Goal: Task Accomplishment & Management: Use online tool/utility

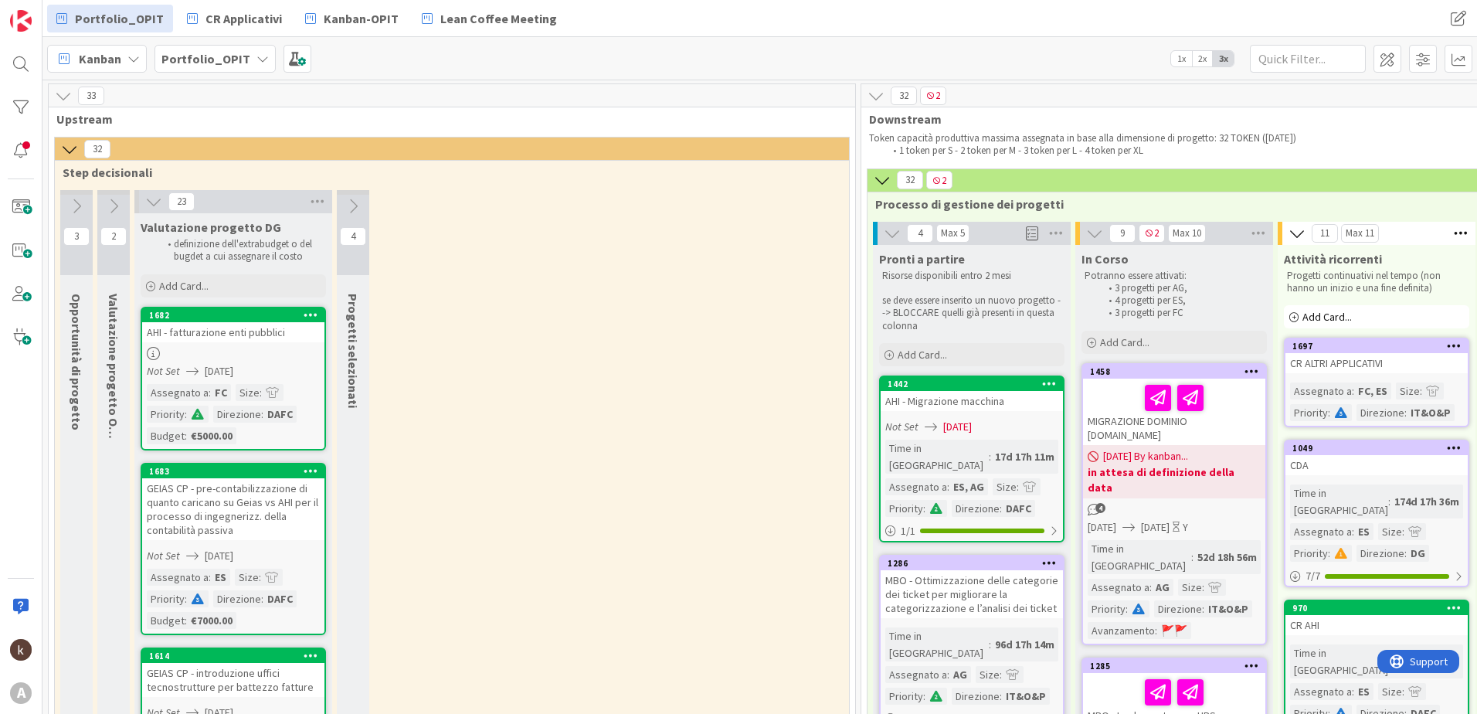
click at [1177, 52] on span "1x" at bounding box center [1181, 58] width 21 height 15
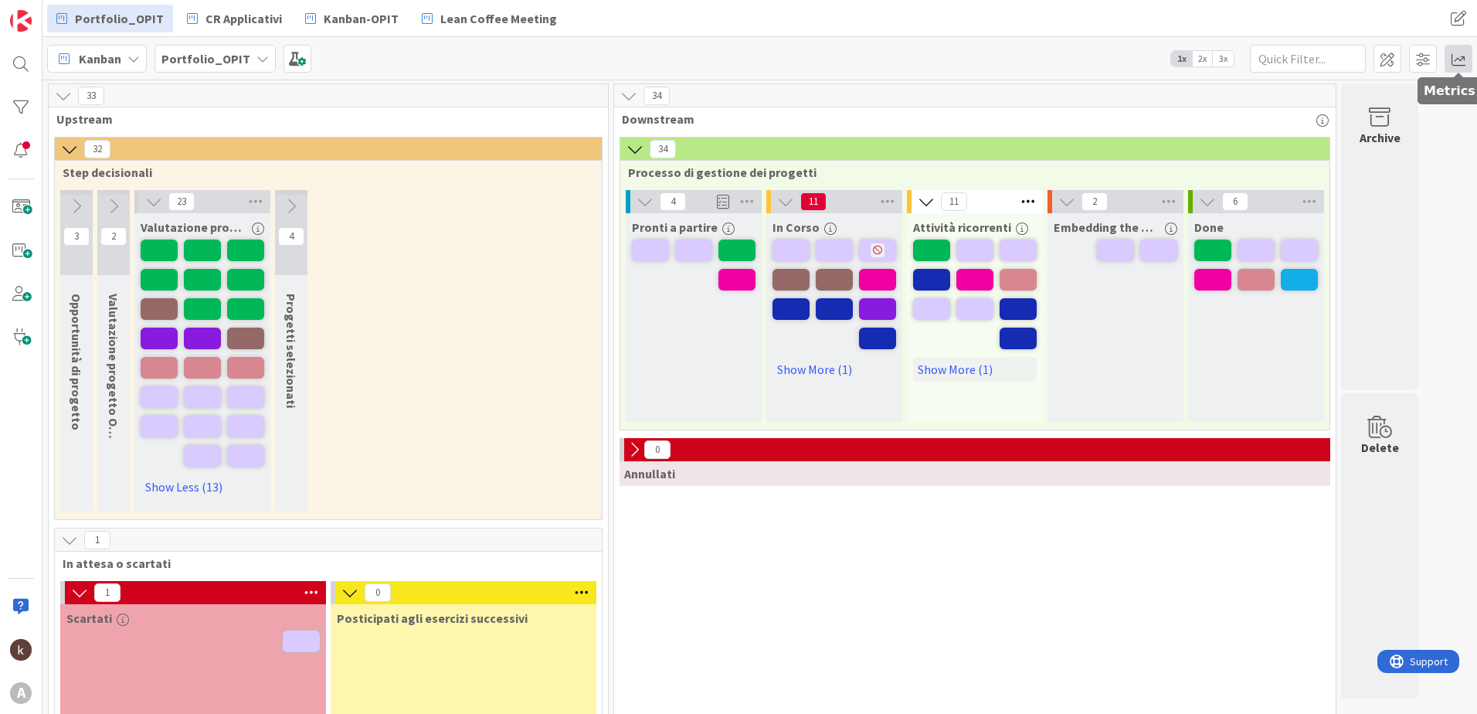
click at [1445, 60] on span at bounding box center [1459, 59] width 28 height 28
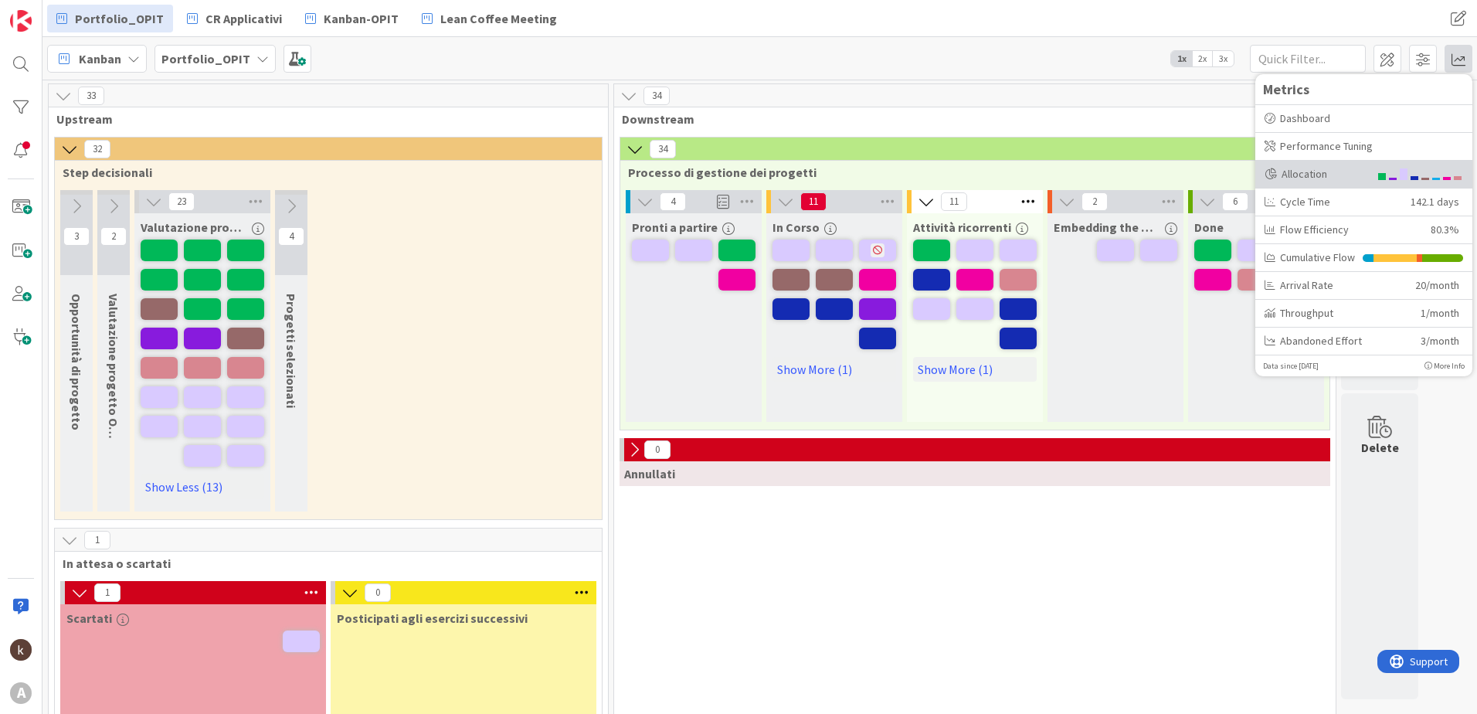
click at [1343, 175] on div "Allocation" at bounding box center [1317, 174] width 104 height 16
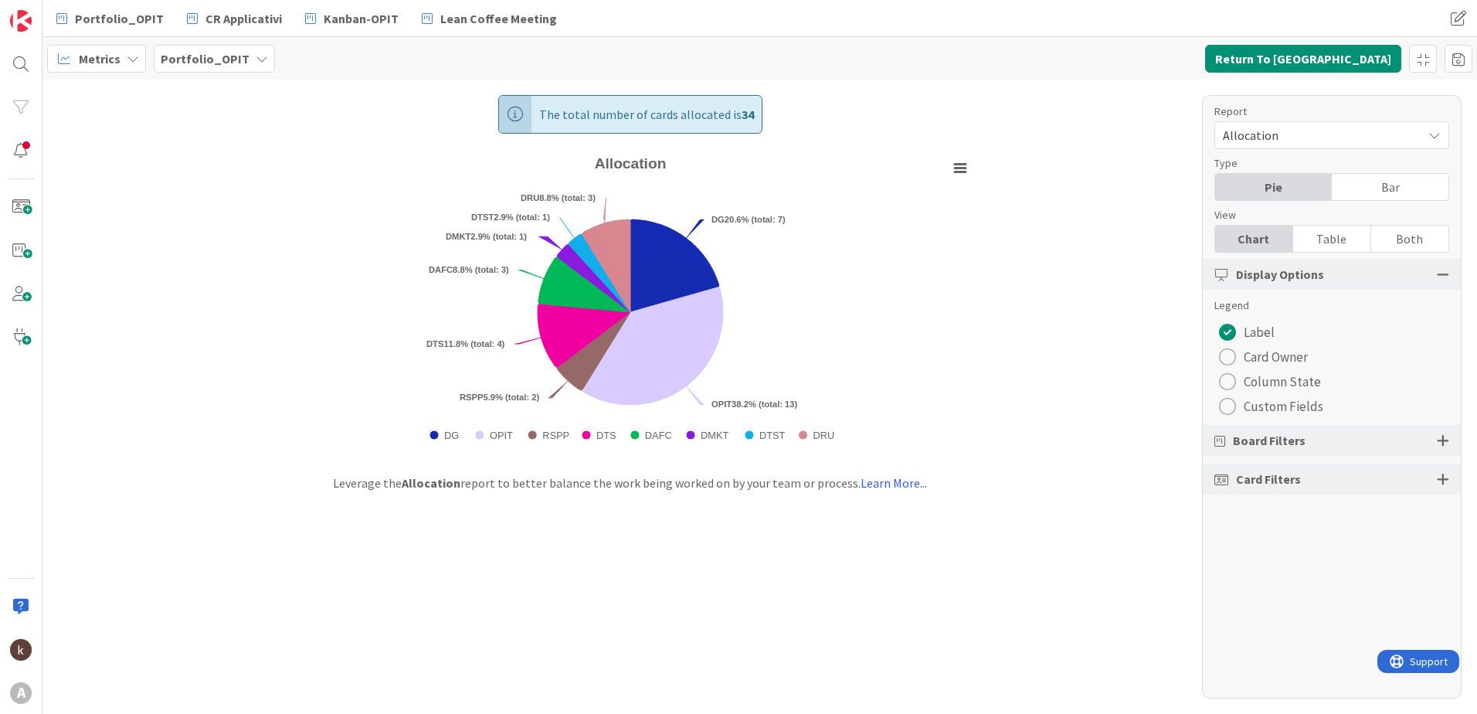
click at [1293, 384] on span "Column State" at bounding box center [1282, 381] width 77 height 23
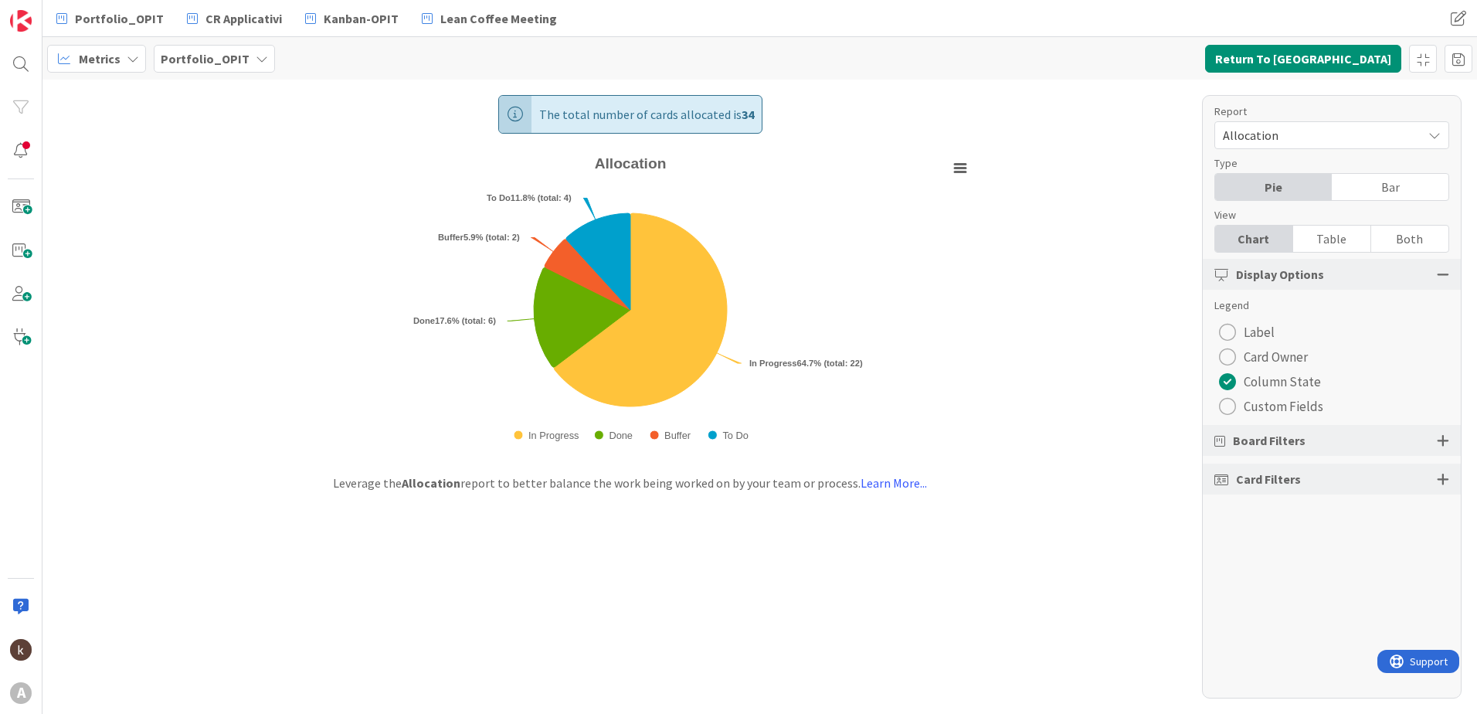
click at [1261, 330] on span "Label" at bounding box center [1259, 332] width 31 height 23
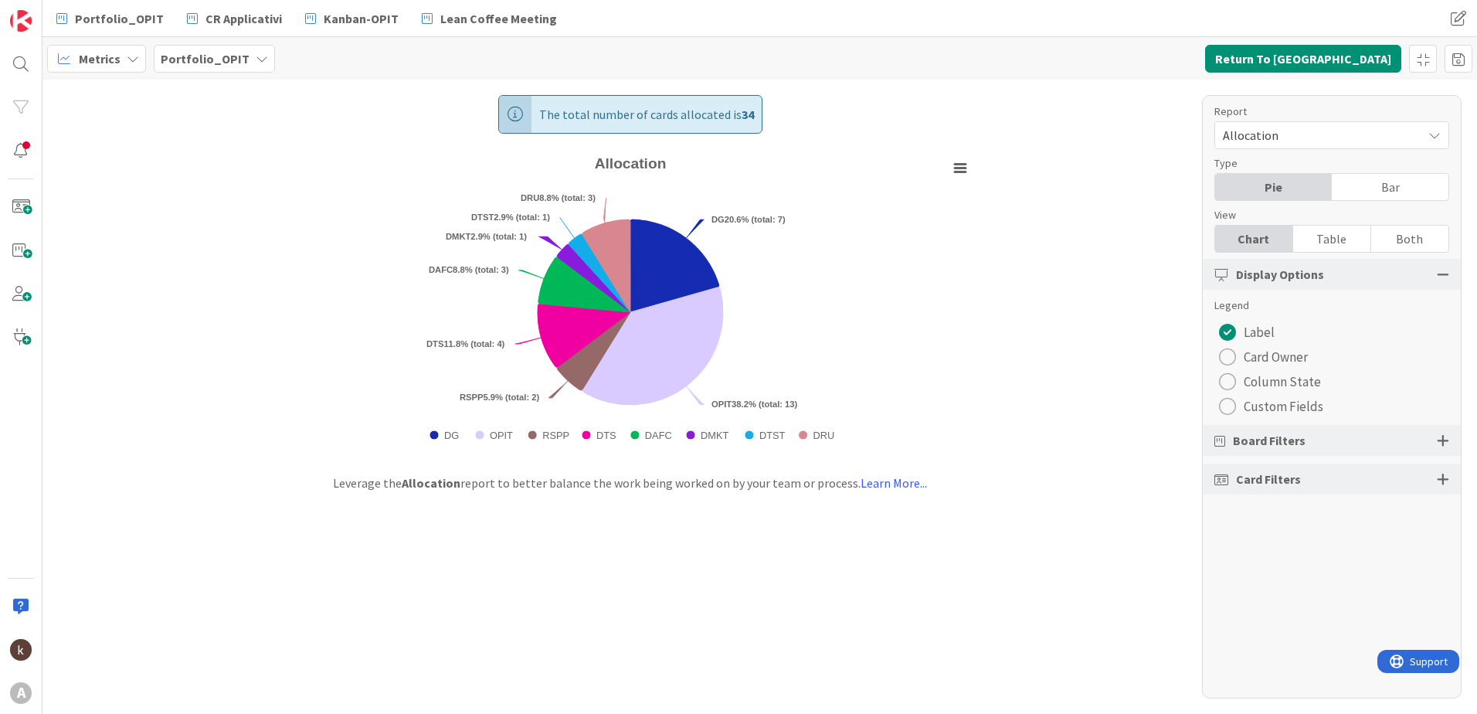
click at [1276, 434] on span "Board Filters" at bounding box center [1269, 440] width 73 height 19
click at [1439, 445] on div at bounding box center [1443, 440] width 12 height 14
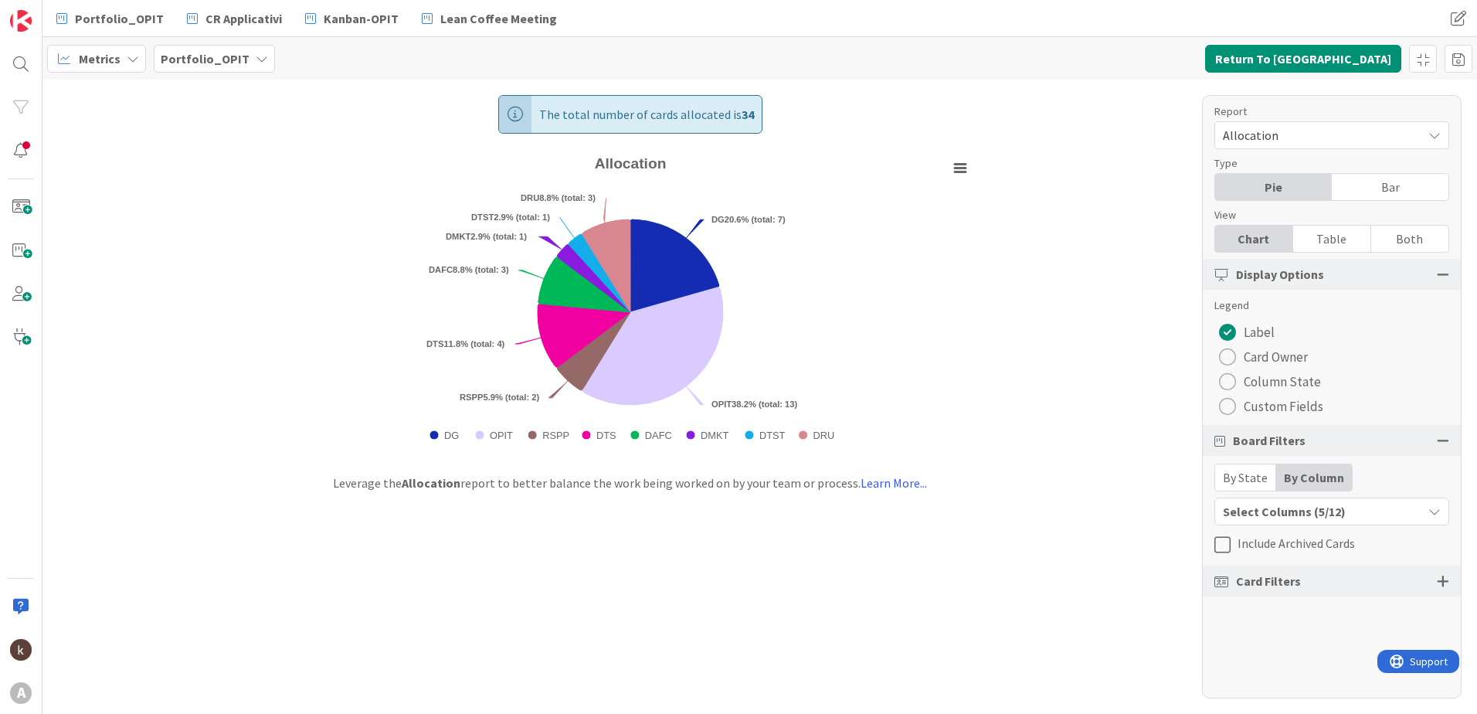
click at [1268, 512] on div "Select Columns (5/12)" at bounding box center [1318, 511] width 207 height 20
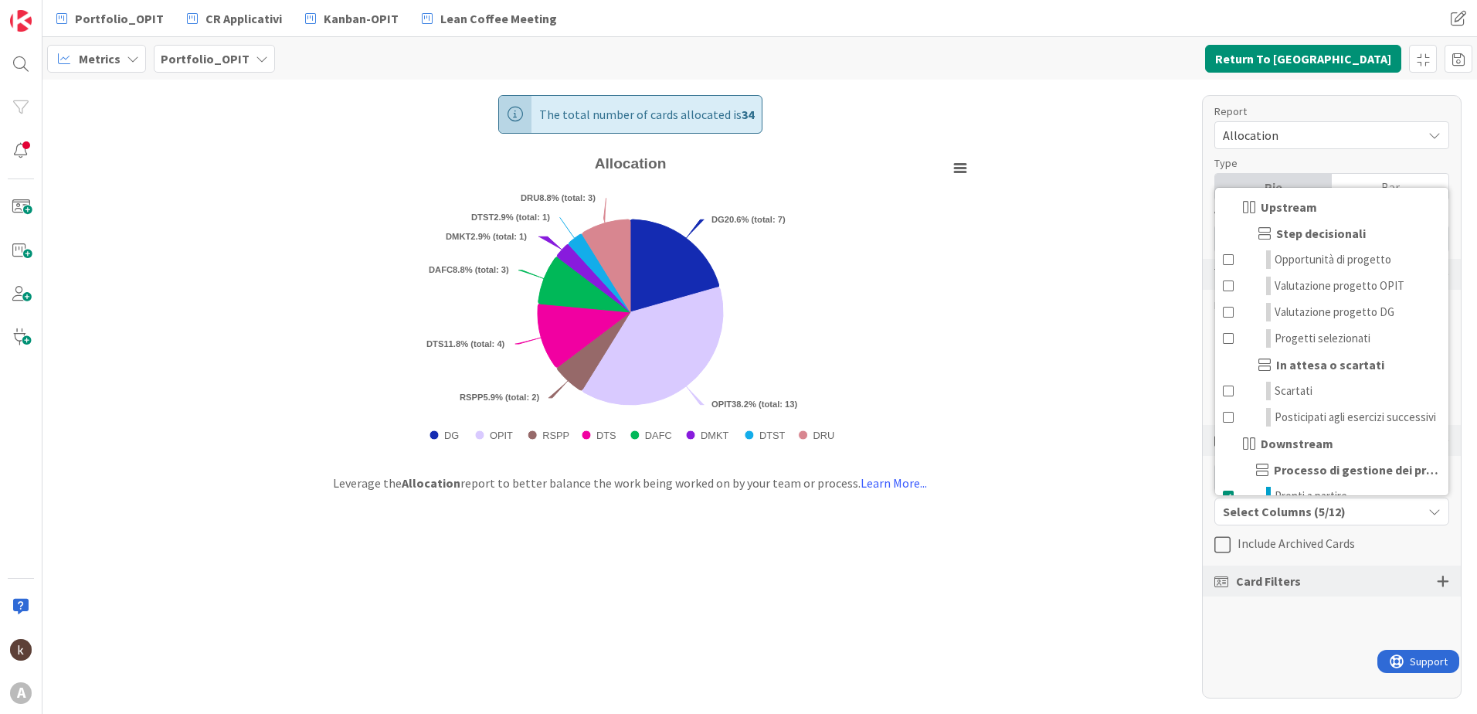
click at [1345, 511] on div "Select Columns (5/12)" at bounding box center [1318, 511] width 207 height 20
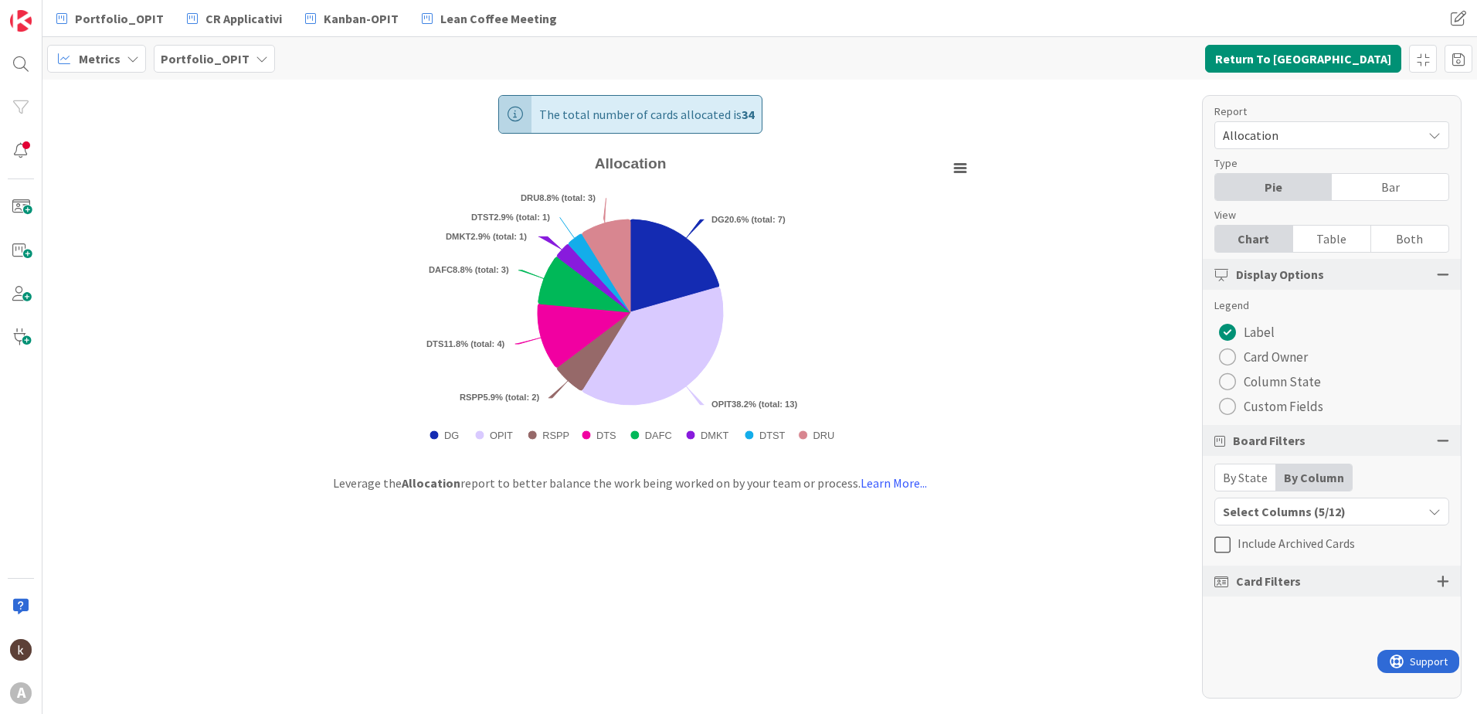
click at [1247, 484] on div "By State" at bounding box center [1245, 477] width 61 height 26
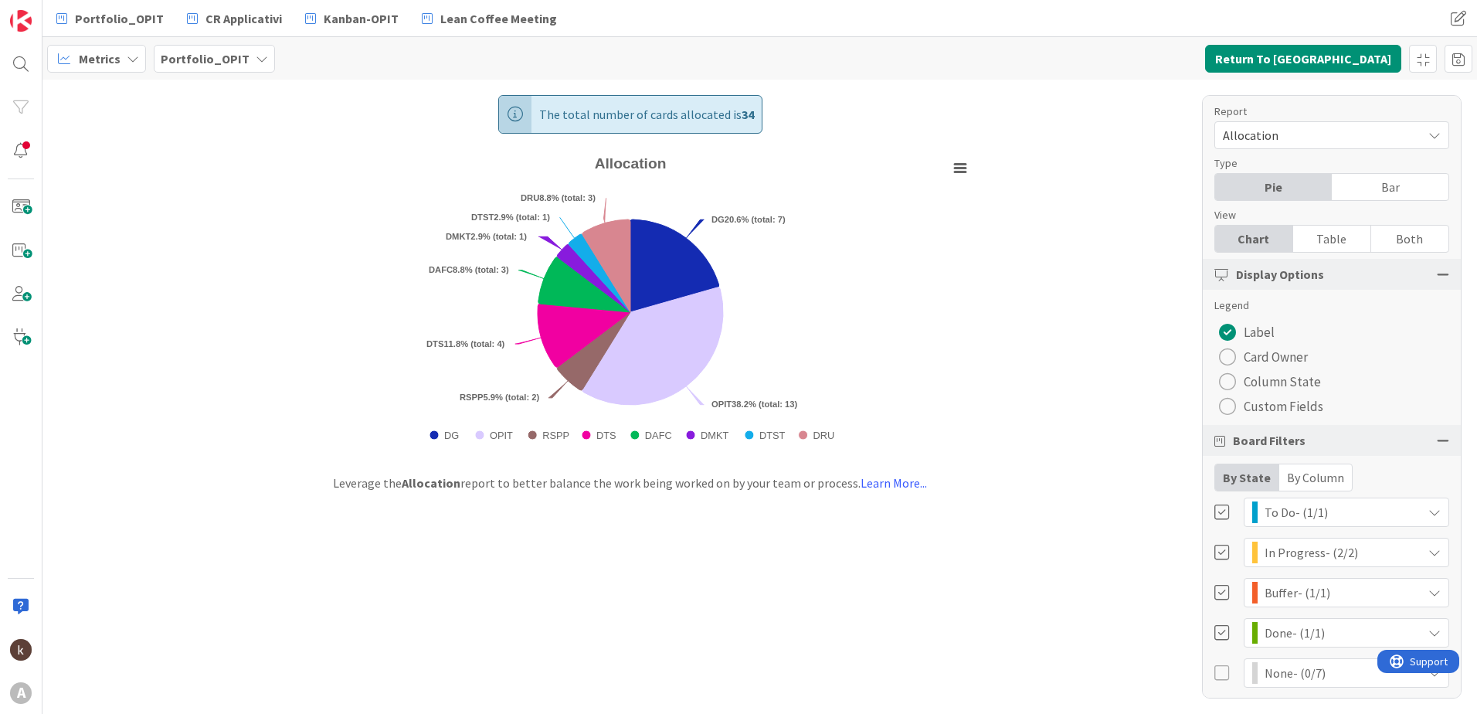
click at [1302, 474] on div "By Column" at bounding box center [1315, 477] width 73 height 26
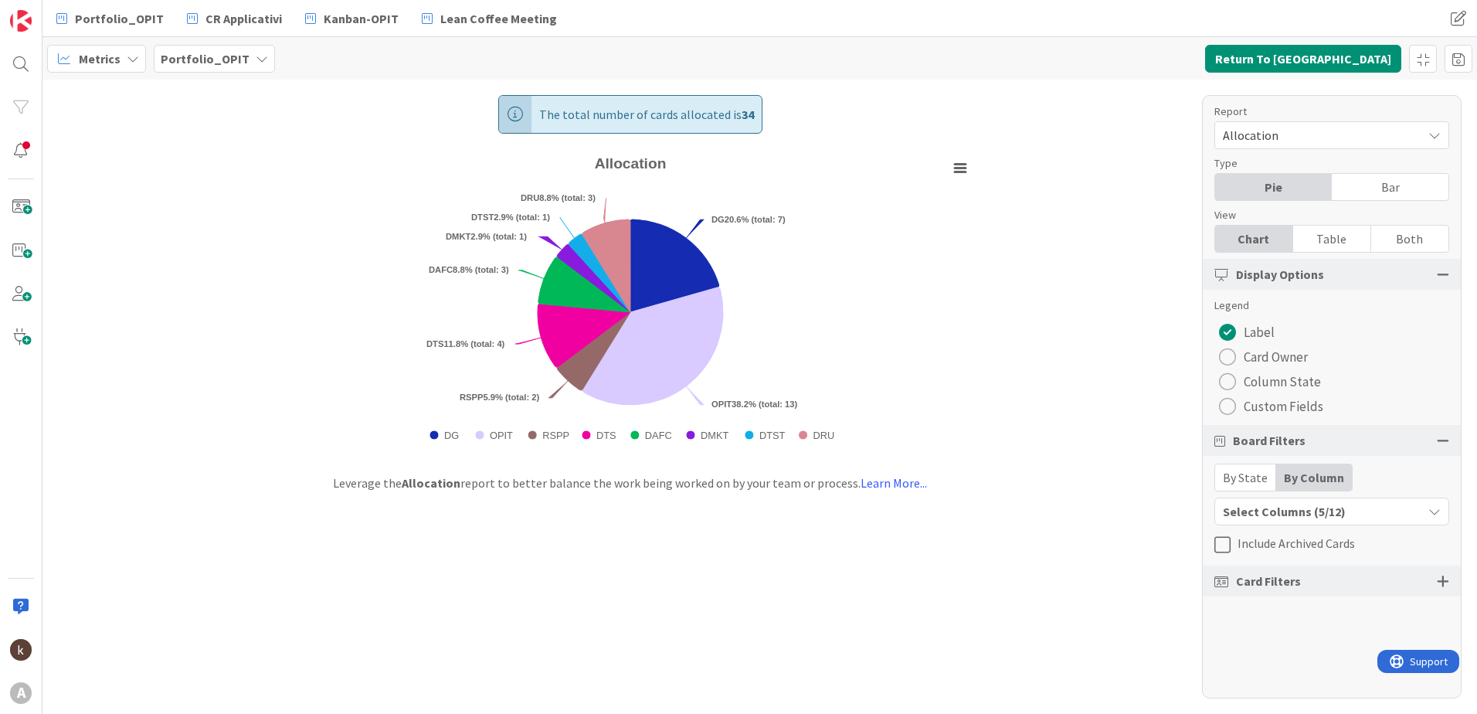
click at [1231, 504] on div "Select Columns (5/12)" at bounding box center [1318, 511] width 207 height 20
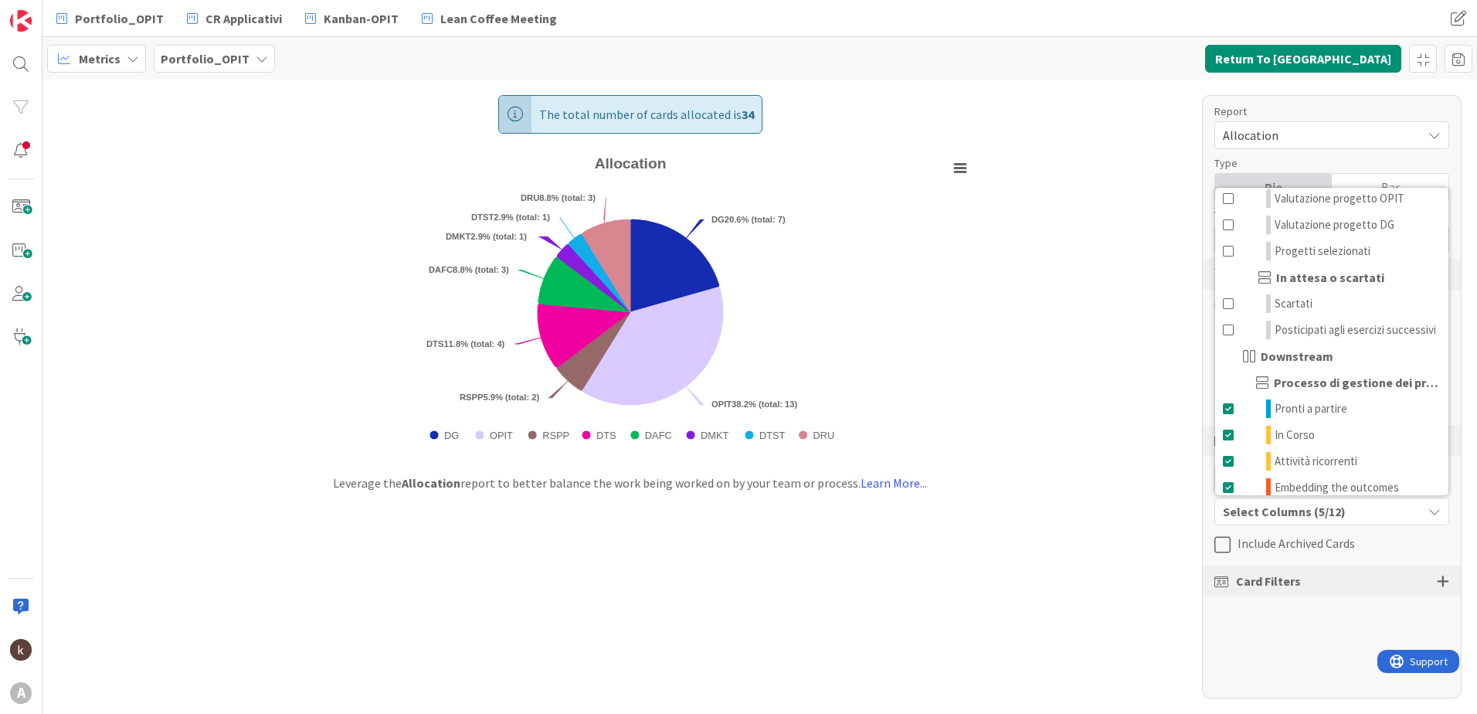
scroll to position [170, 0]
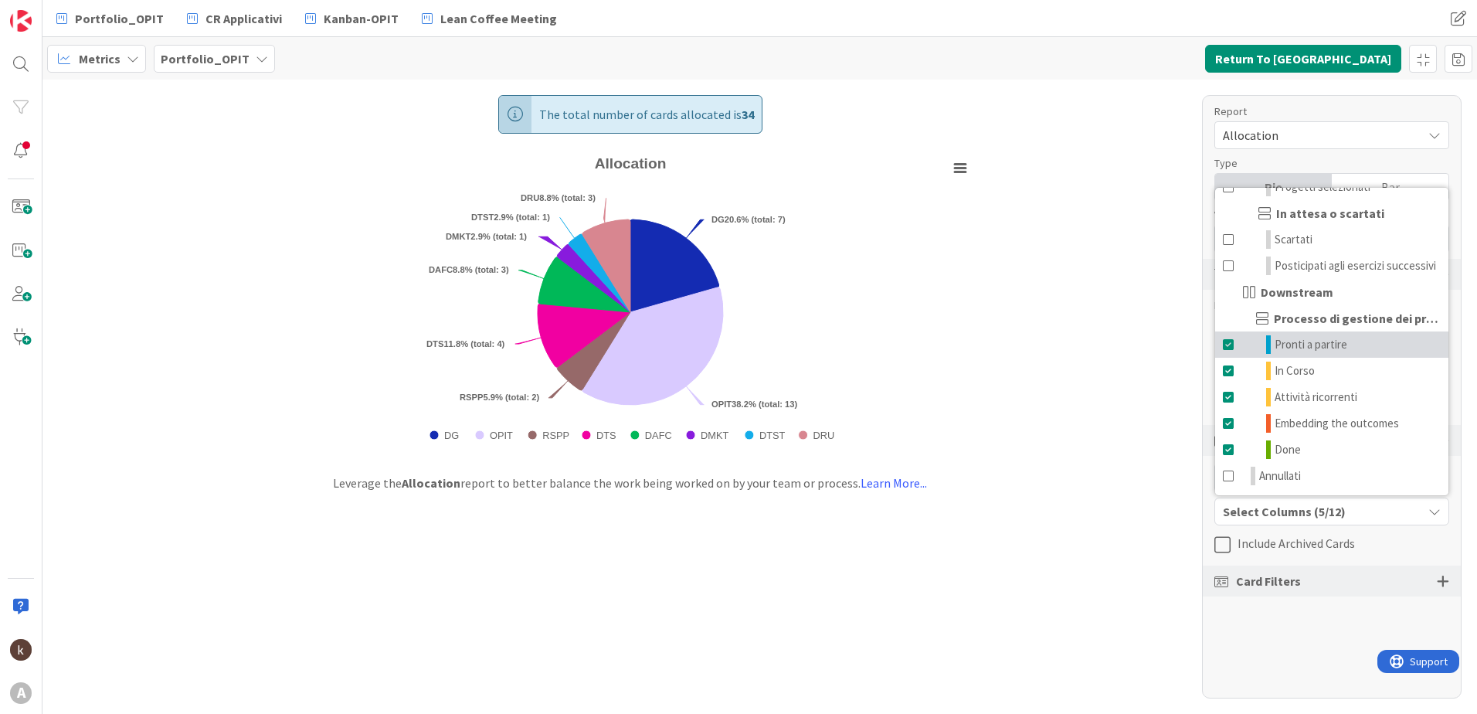
click at [1223, 345] on span at bounding box center [1229, 344] width 12 height 19
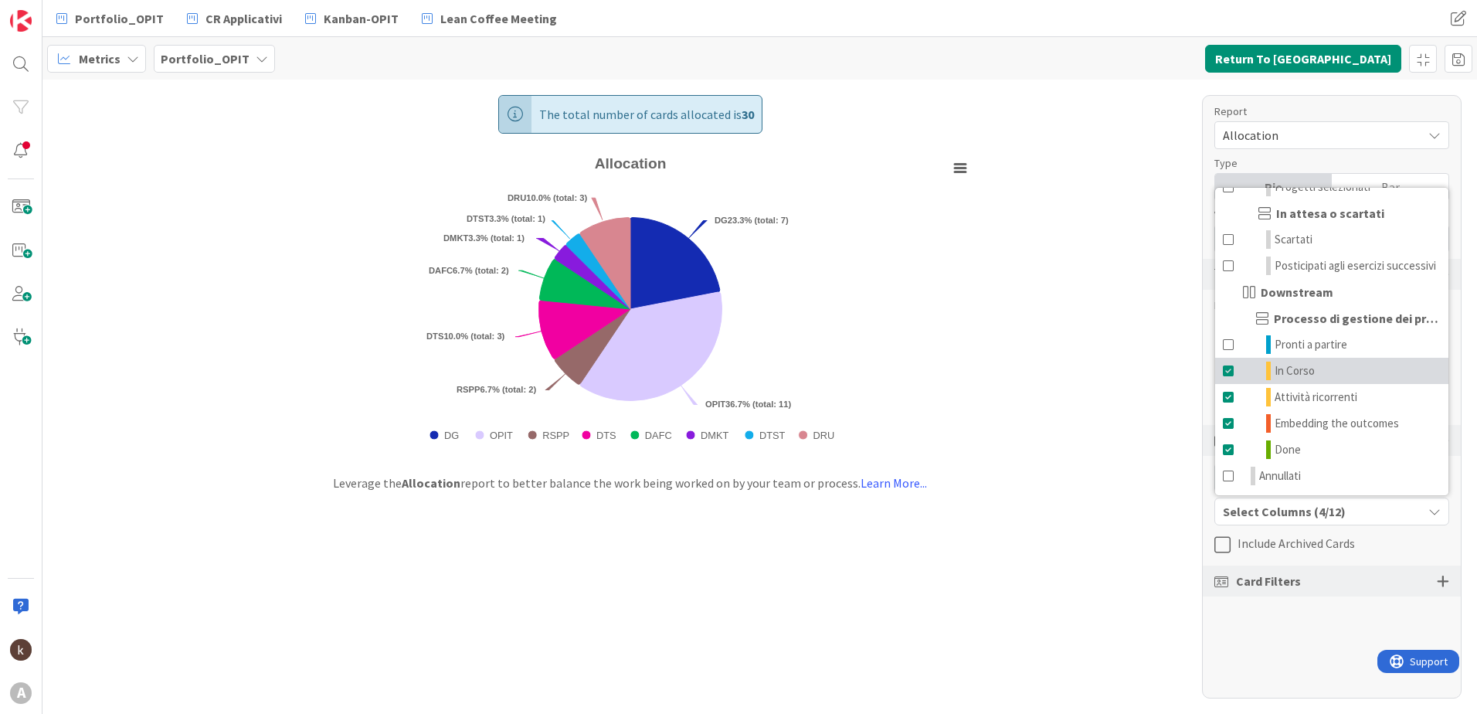
click at [1228, 369] on span at bounding box center [1229, 371] width 12 height 19
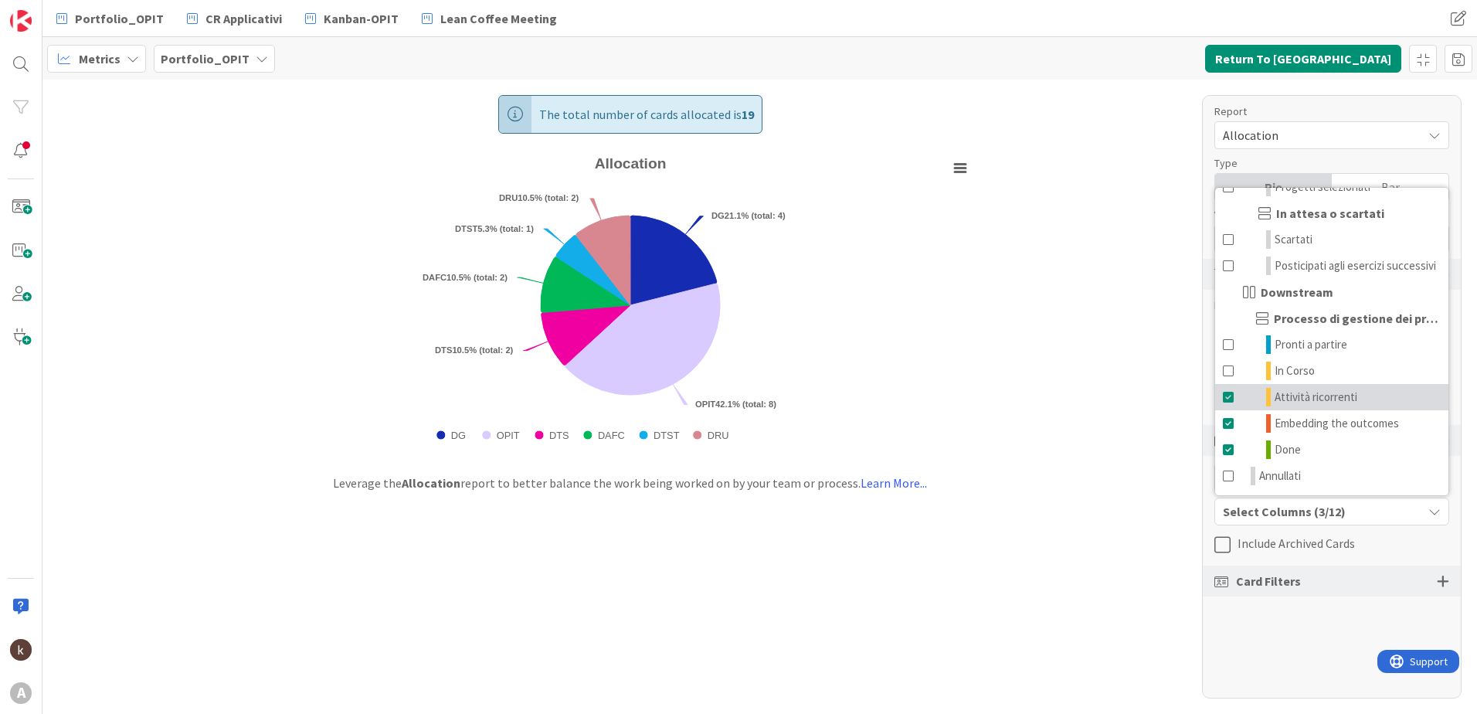
click at [1228, 396] on span at bounding box center [1229, 397] width 12 height 19
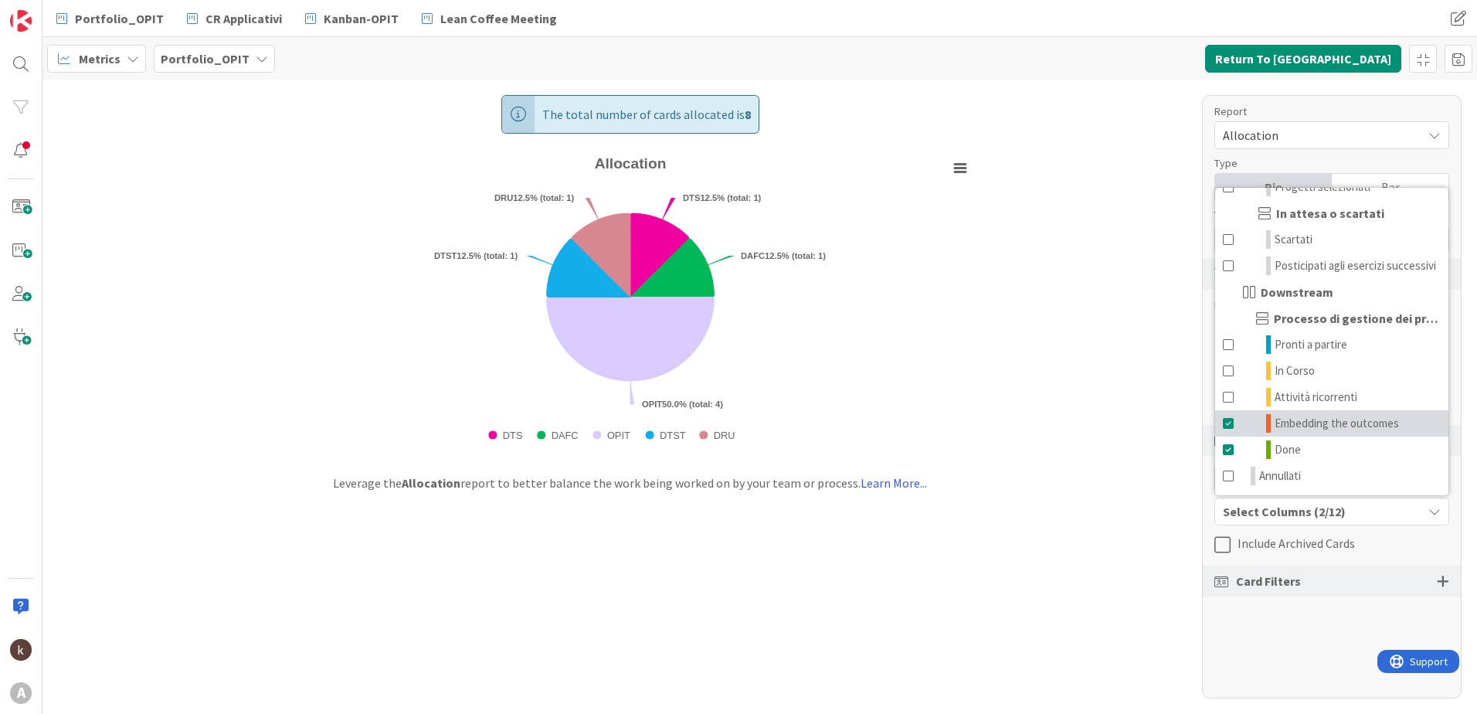
click at [1228, 428] on span at bounding box center [1229, 423] width 12 height 19
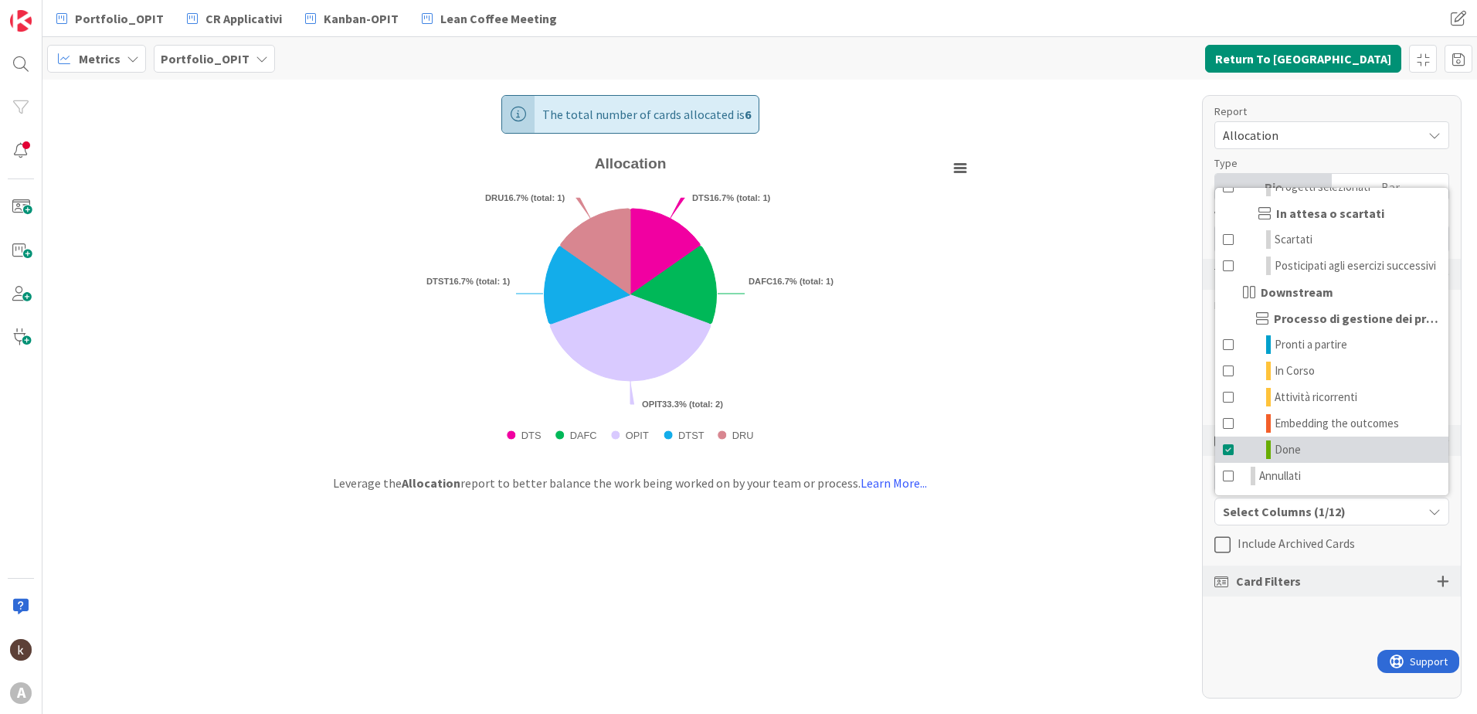
click at [1228, 449] on span at bounding box center [1229, 449] width 12 height 19
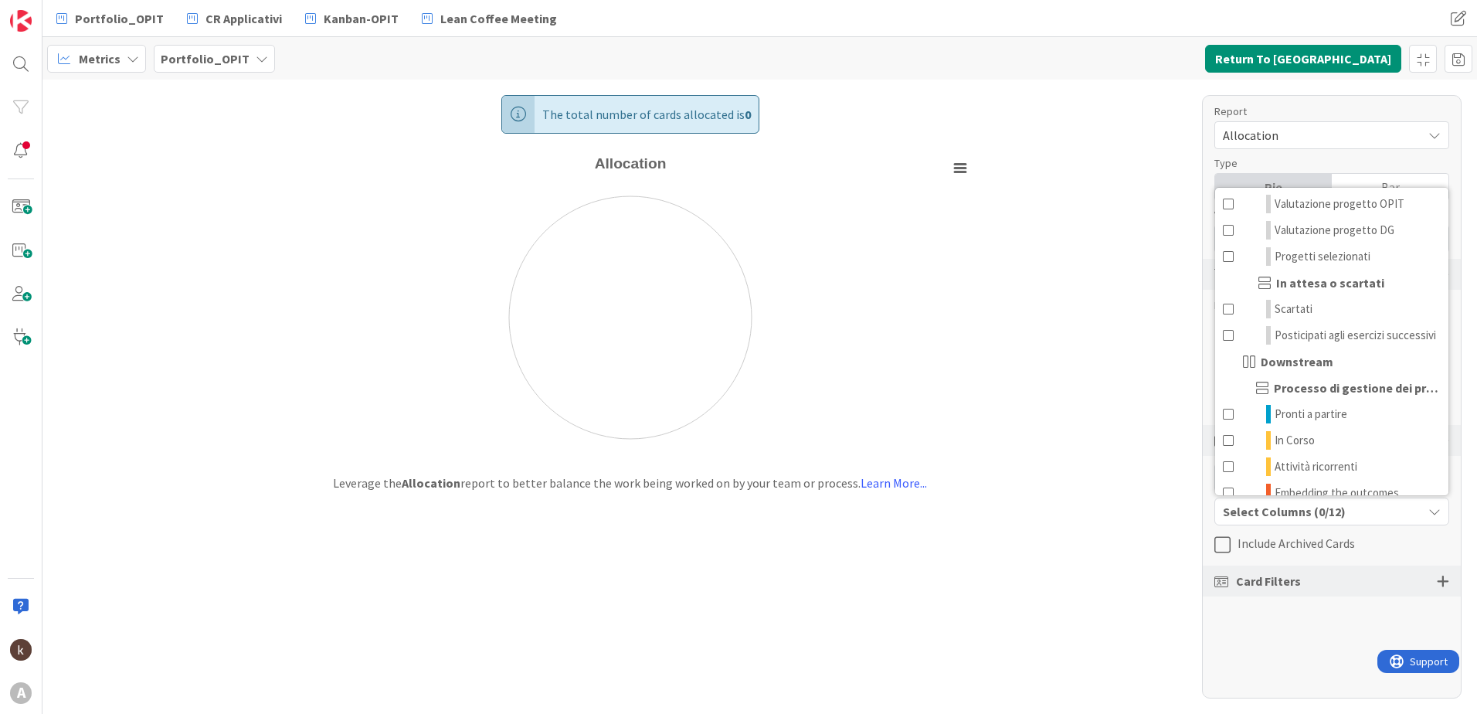
scroll to position [0, 0]
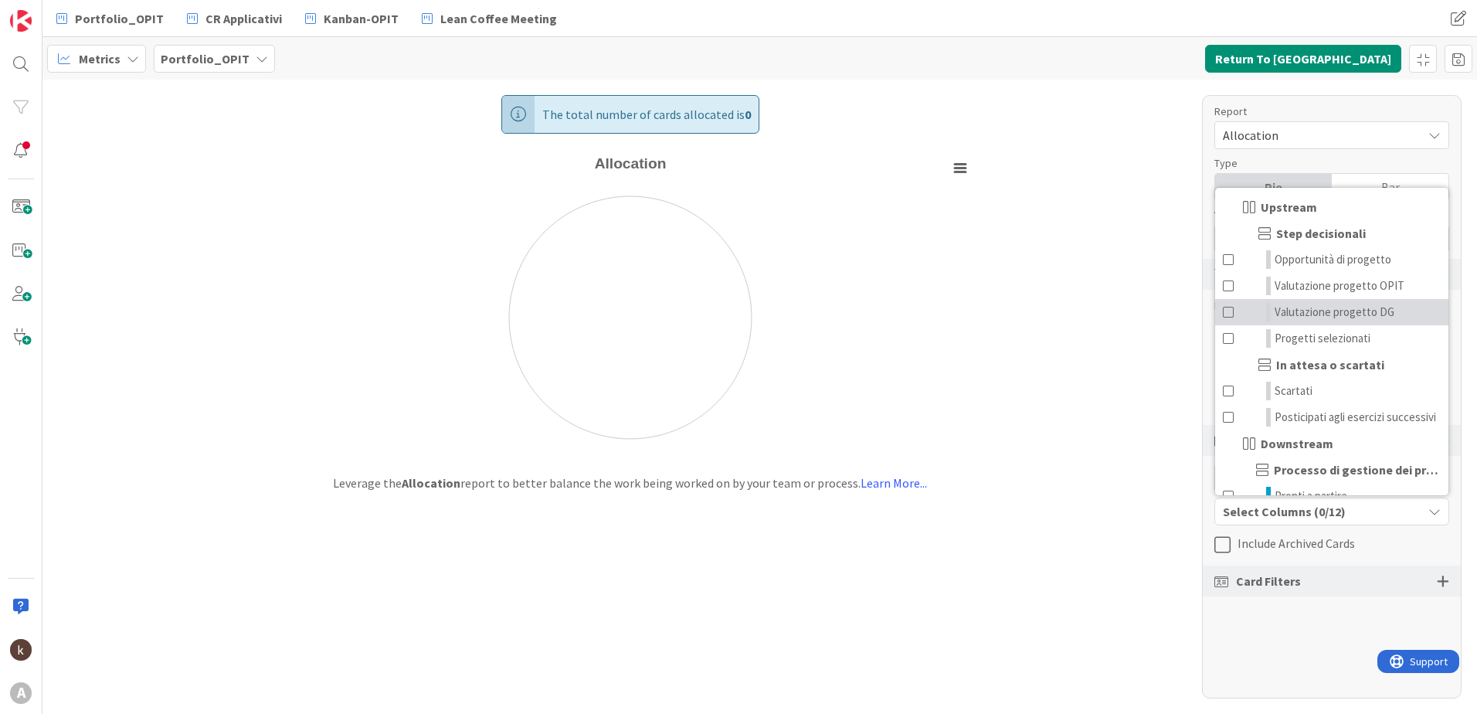
click at [1224, 312] on span at bounding box center [1229, 312] width 12 height 19
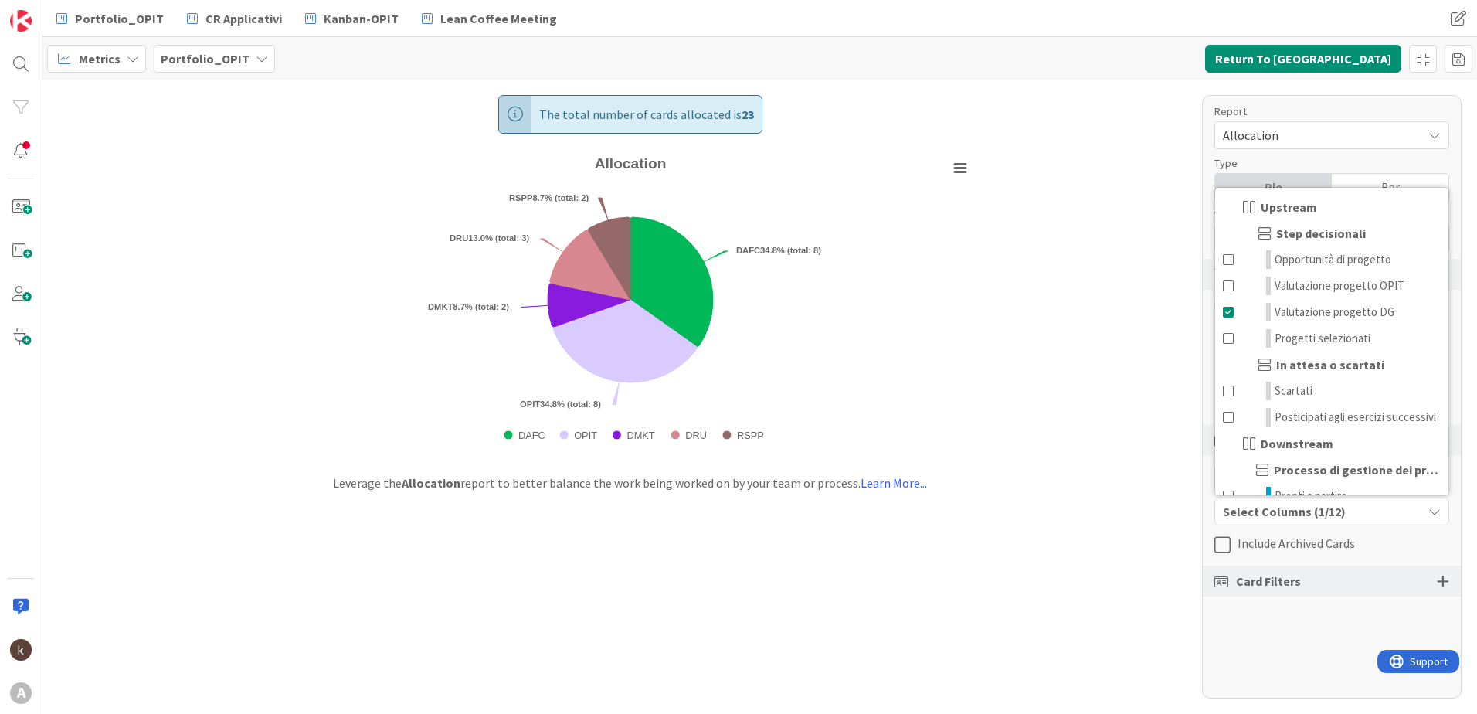
click at [1183, 496] on div "The total number of cards allocated is 23 Created with Highcharts 11.4.3 Chart …" at bounding box center [759, 397] width 1435 height 634
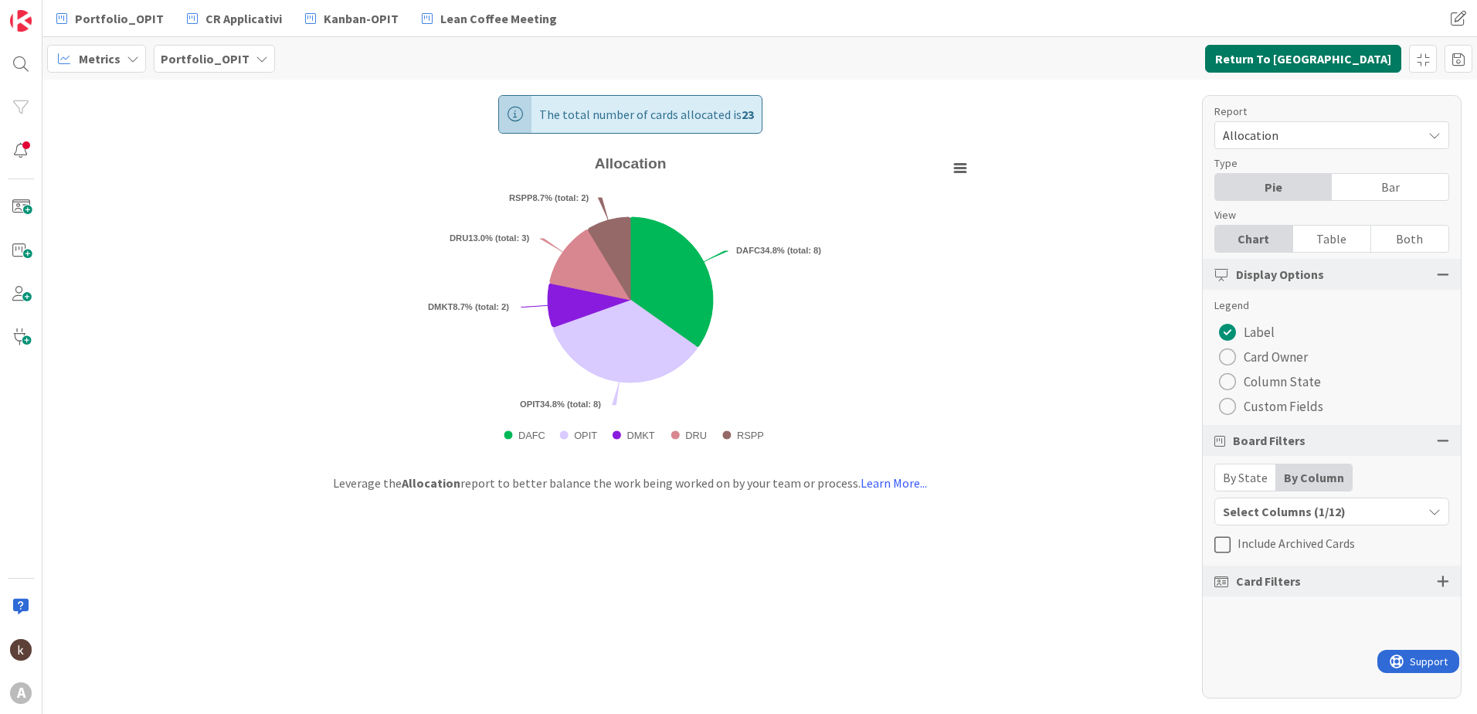
click at [1384, 56] on button "Return To [GEOGRAPHIC_DATA]" at bounding box center [1303, 59] width 196 height 28
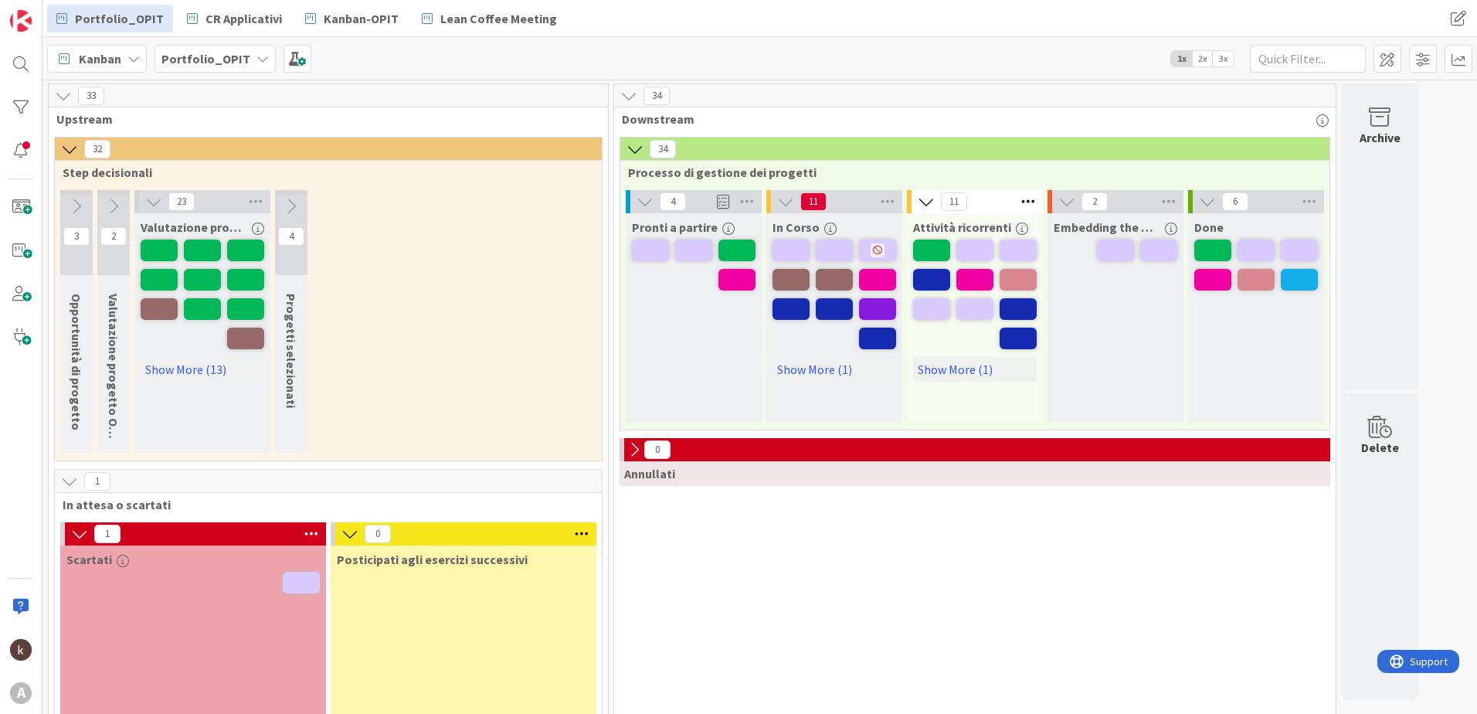
click at [1224, 62] on span "3x" at bounding box center [1223, 58] width 21 height 15
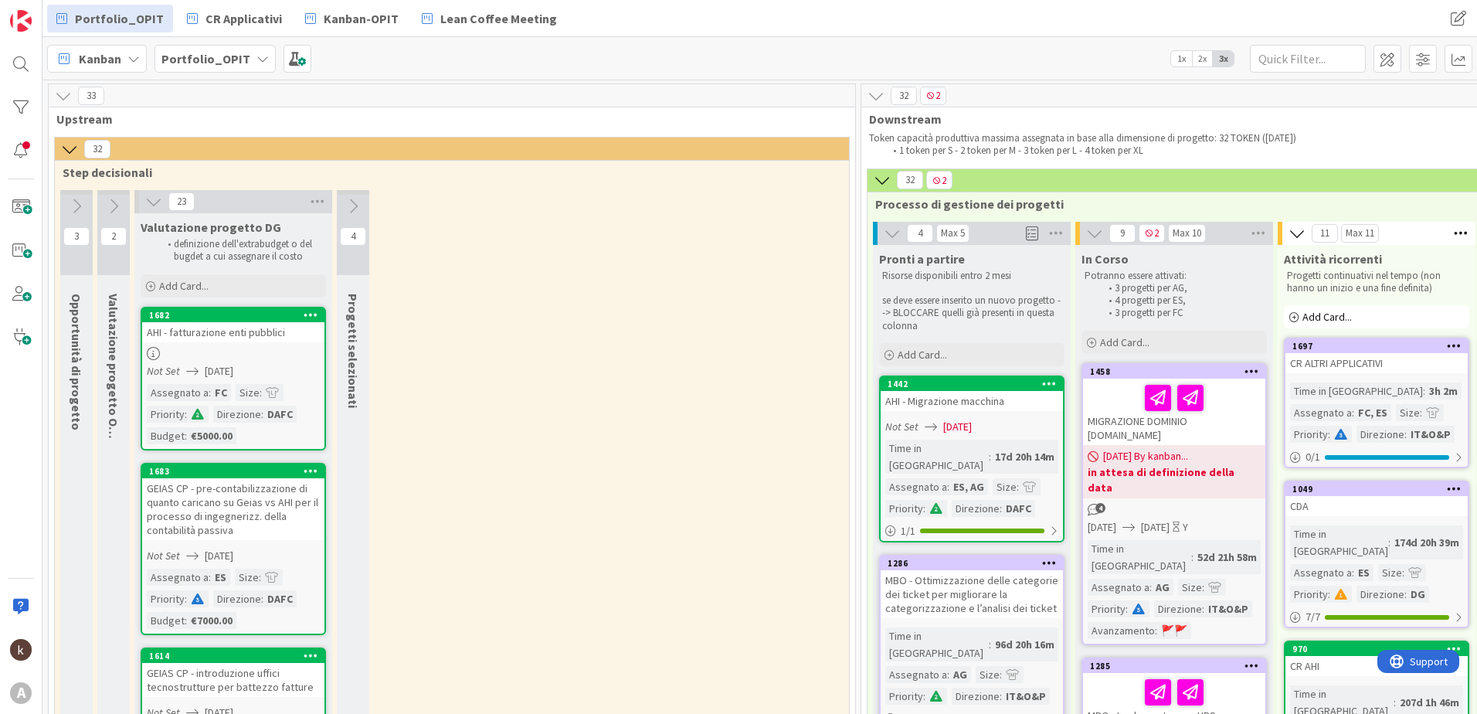
click at [1208, 65] on span "2x" at bounding box center [1202, 58] width 21 height 15
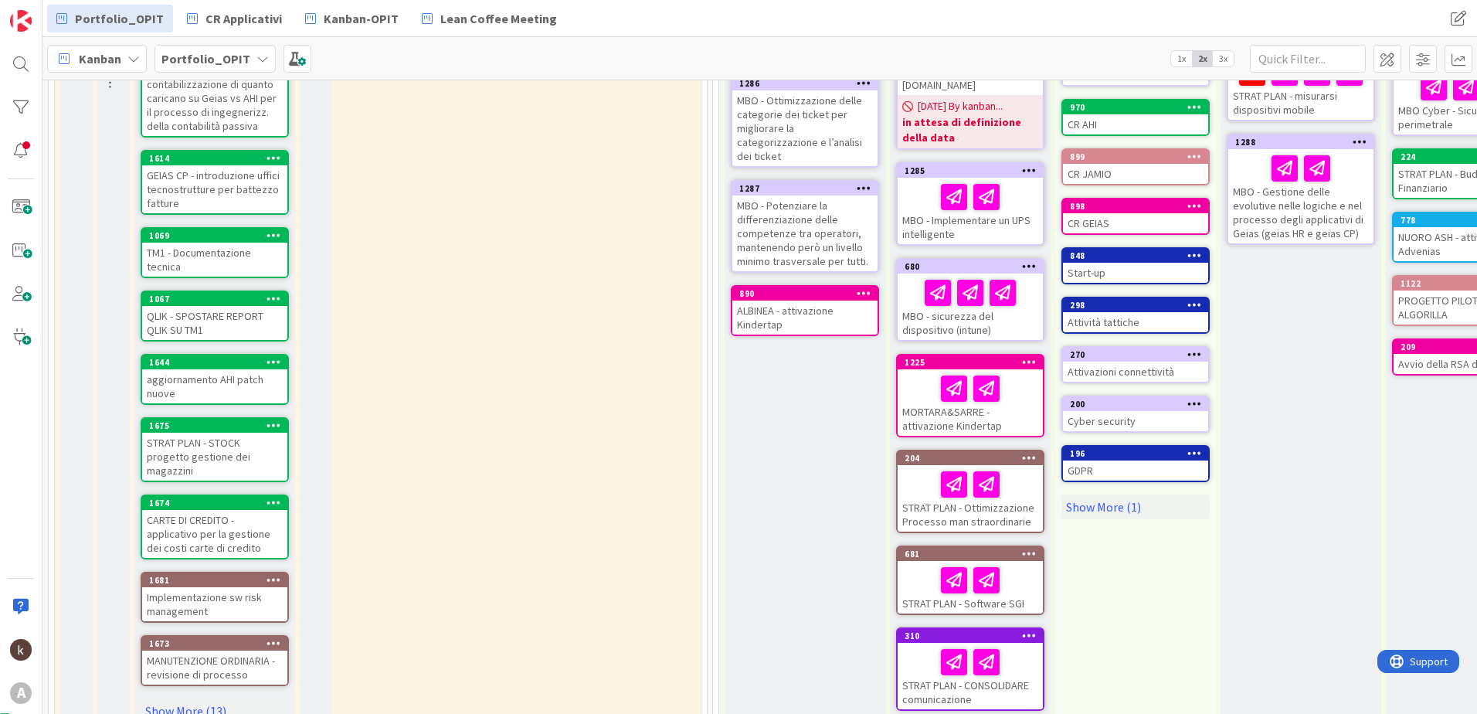
scroll to position [386, 0]
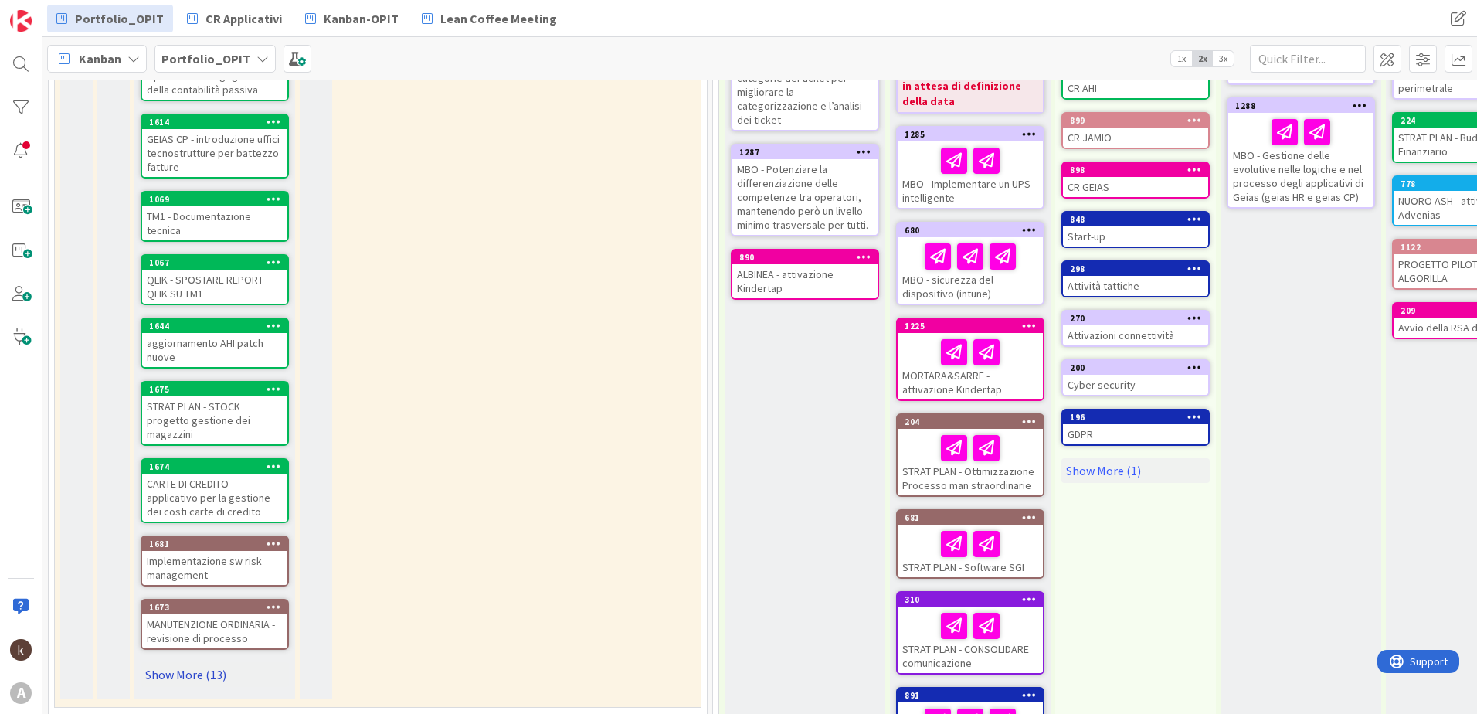
click at [196, 662] on link "Show More (13)" at bounding box center [215, 674] width 148 height 25
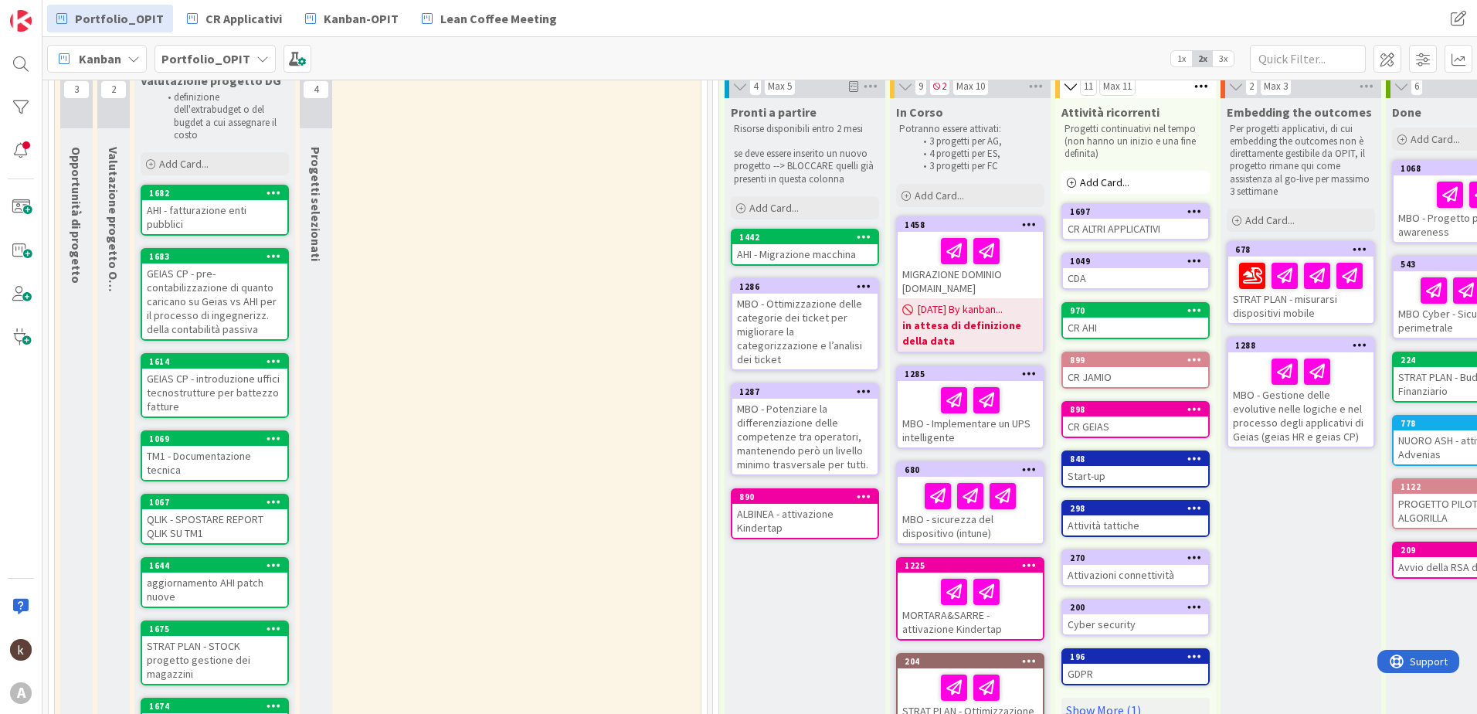
scroll to position [0, 0]
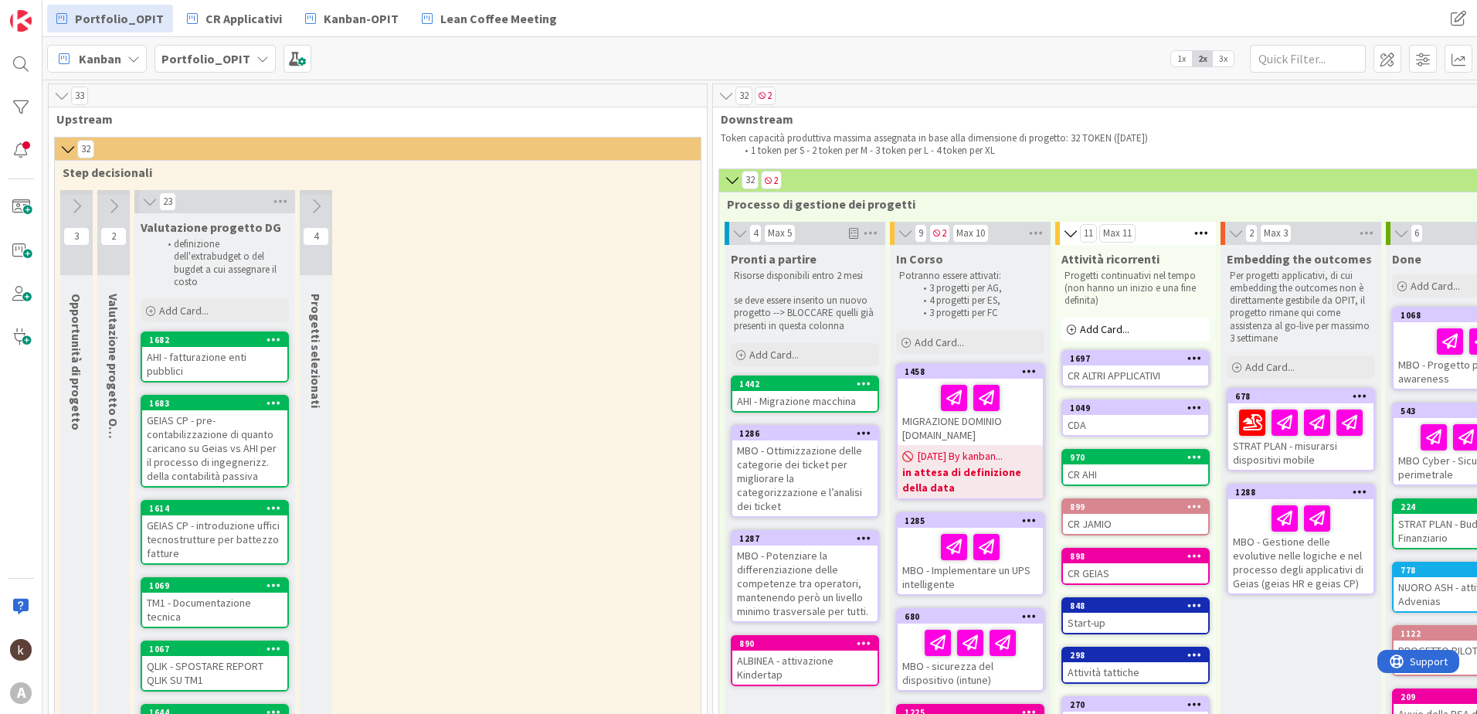
click at [306, 199] on button at bounding box center [316, 206] width 32 height 23
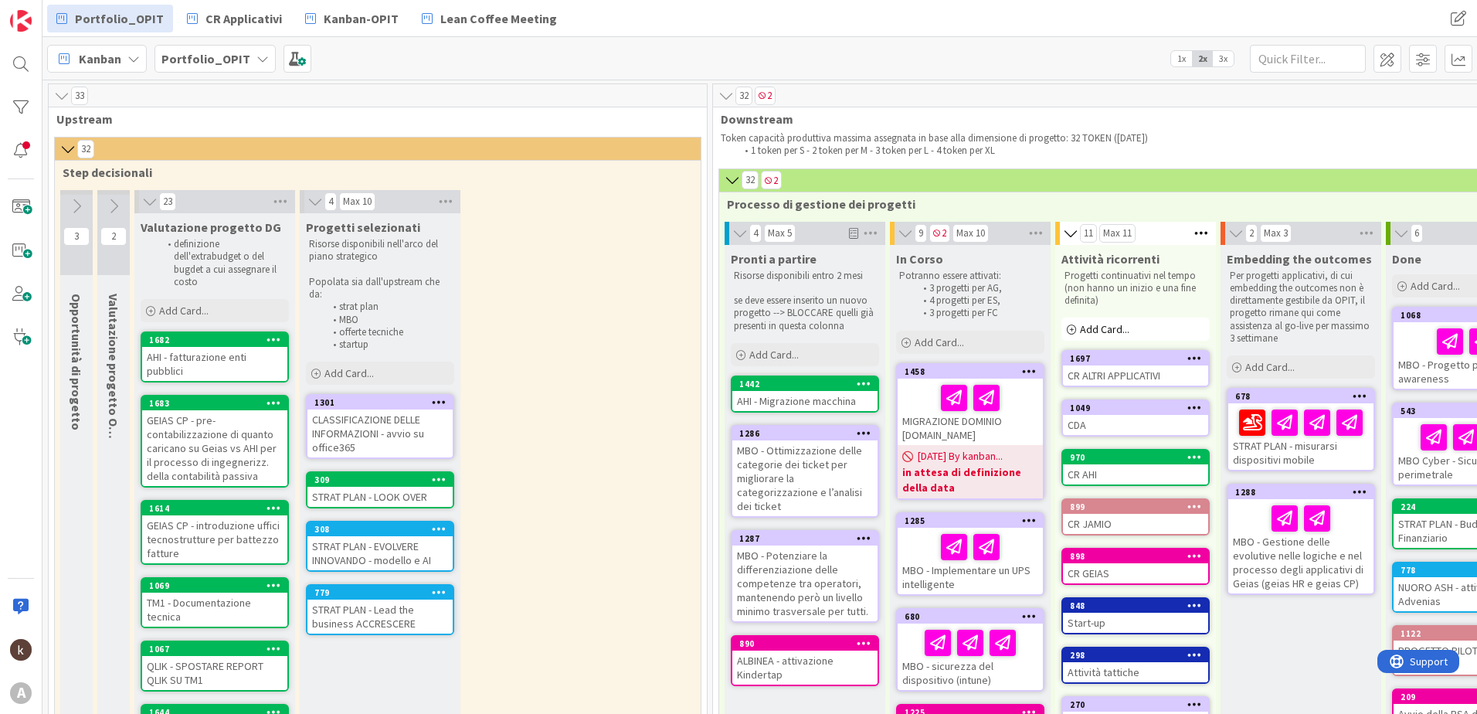
click at [109, 204] on icon at bounding box center [113, 206] width 17 height 17
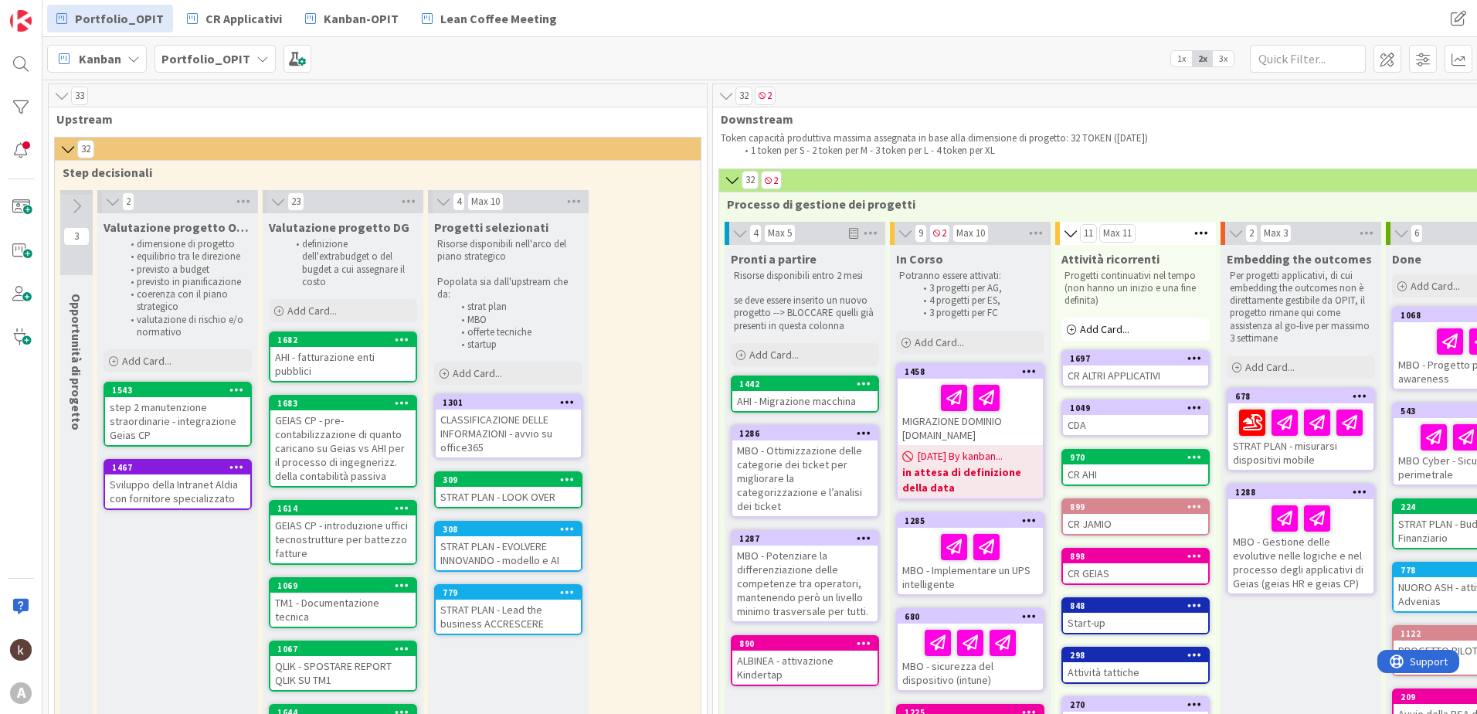
click at [86, 210] on button at bounding box center [76, 206] width 32 height 23
